Goal: Check status: Check status

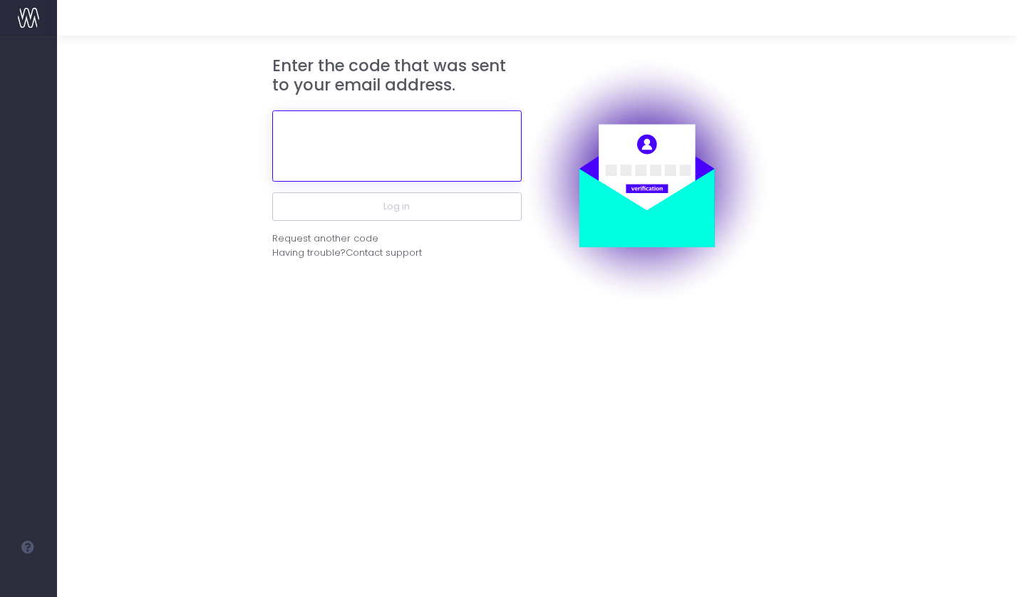
click at [424, 160] on input "text" at bounding box center [396, 145] width 249 height 71
paste input "833173"
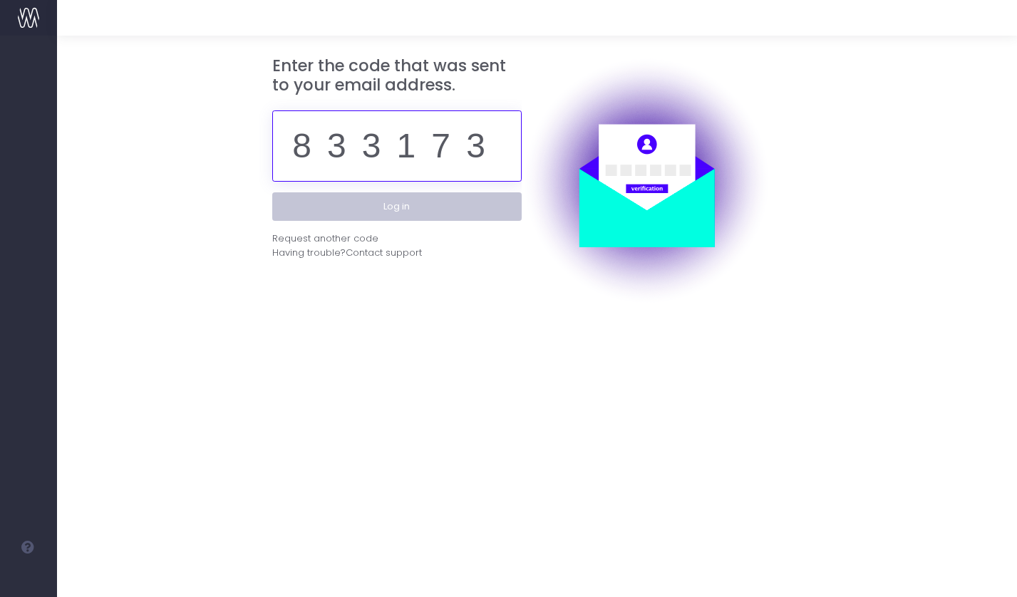
type input "833173"
click at [459, 206] on button "Log in" at bounding box center [396, 206] width 249 height 29
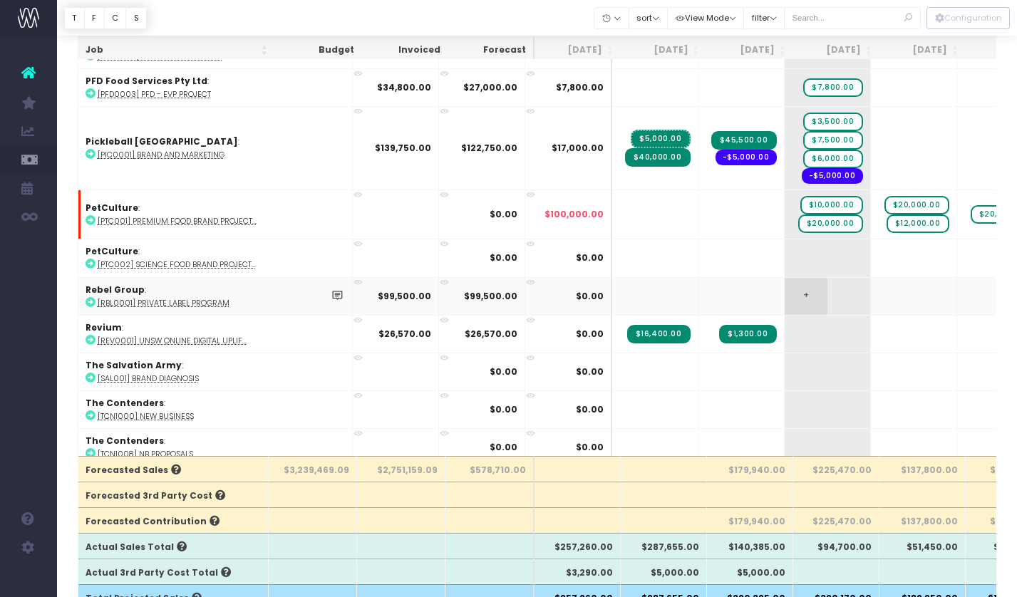
scroll to position [2777, 0]
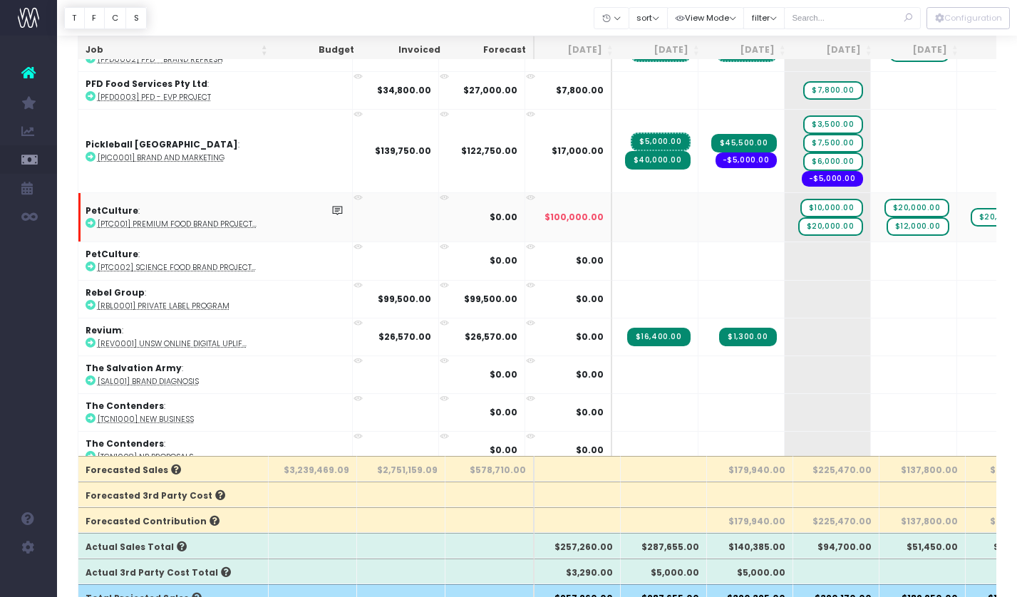
click at [86, 218] on icon at bounding box center [91, 223] width 10 height 10
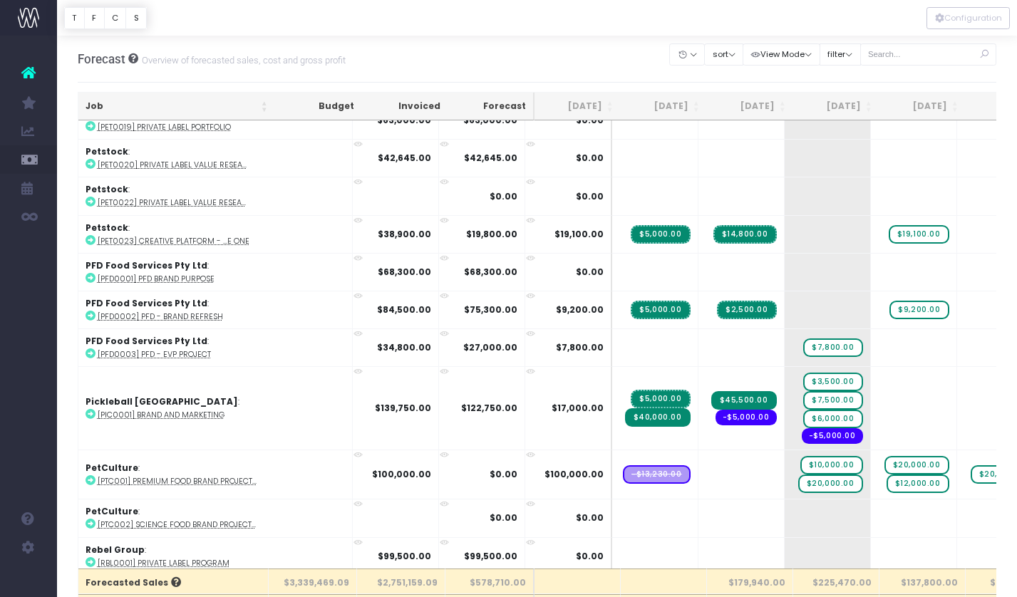
scroll to position [2641, 0]
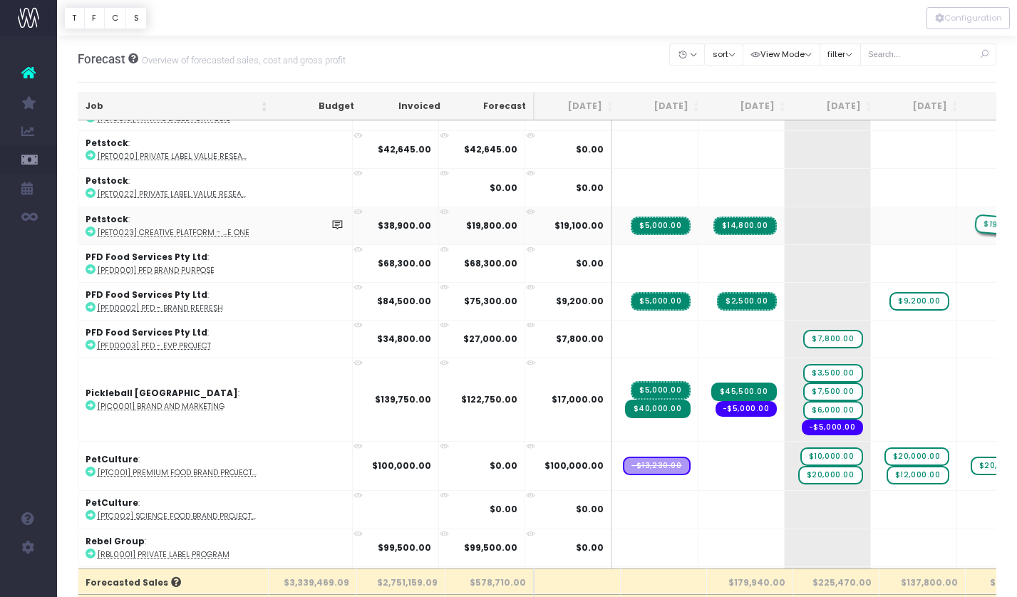
drag, startPoint x: 868, startPoint y: 216, endPoint x: 892, endPoint y: 214, distance: 24.3
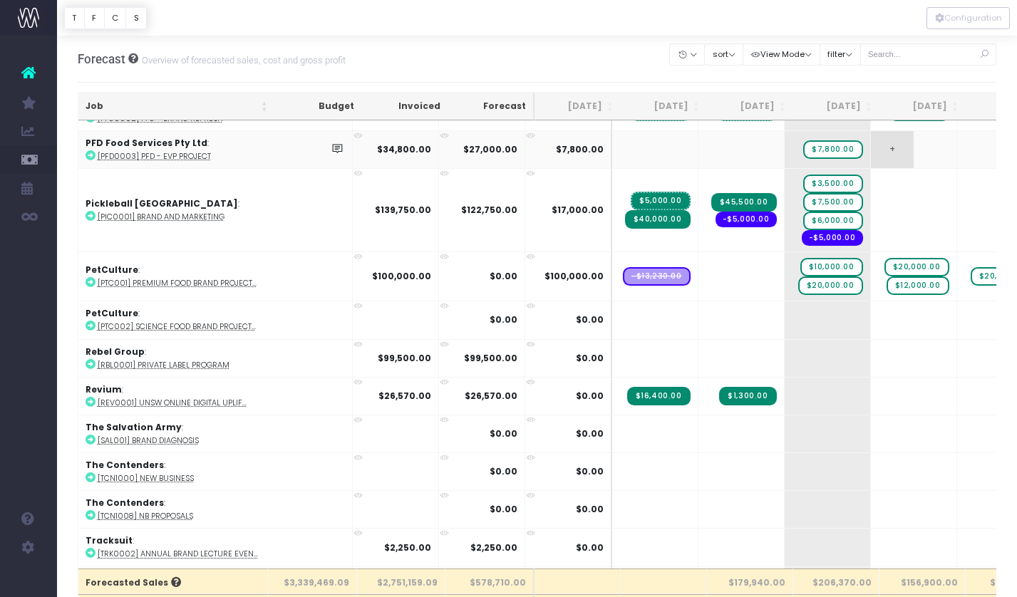
scroll to position [2851, 0]
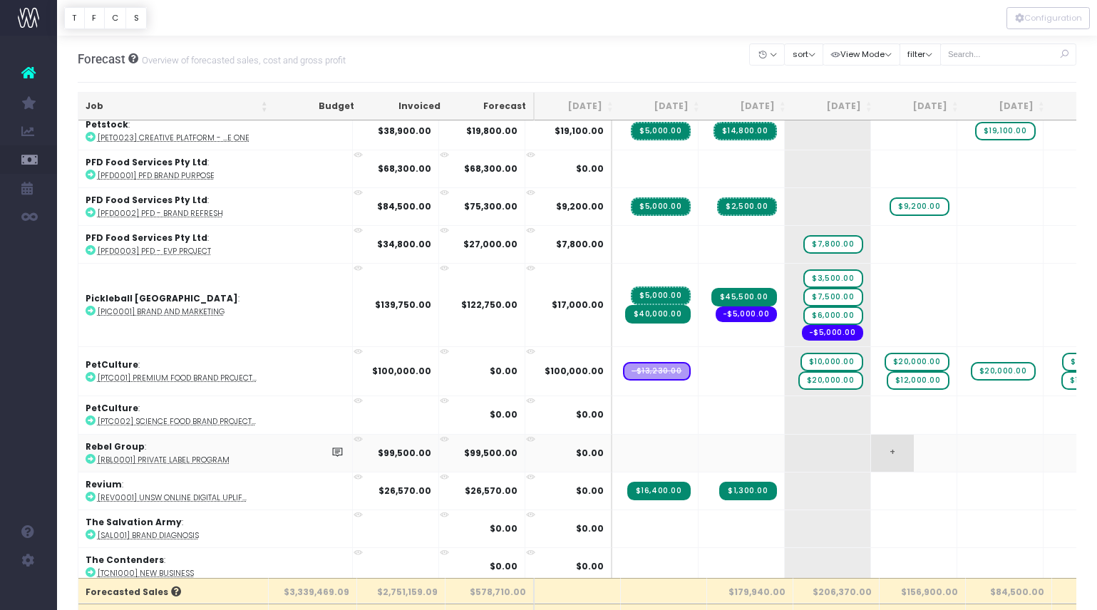
scroll to position [2737, 0]
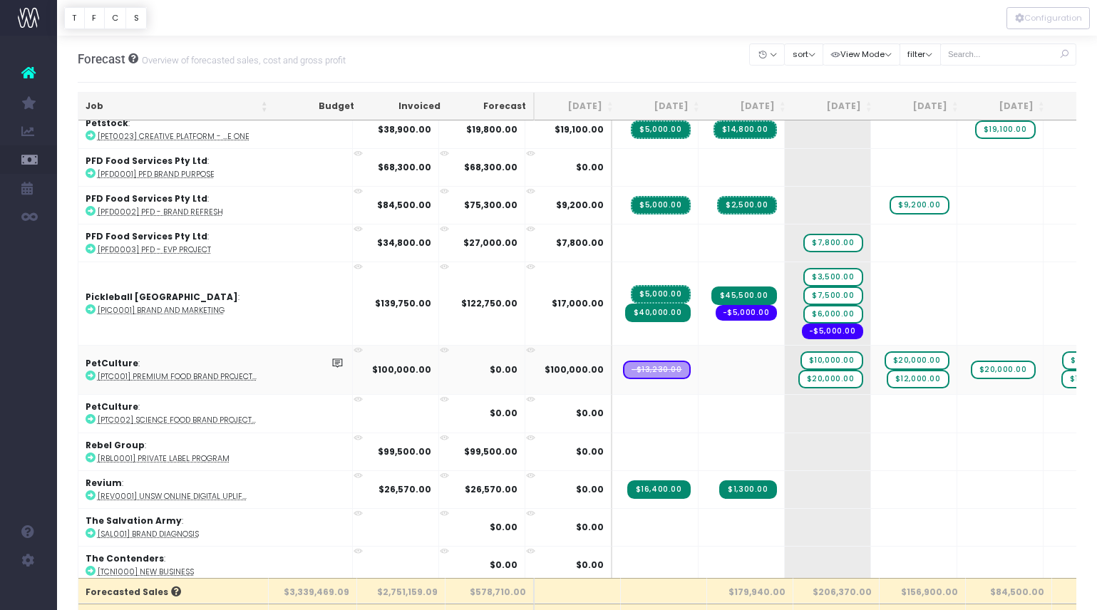
click at [623, 364] on span "-$13,230.00" at bounding box center [657, 370] width 68 height 19
